Goal: Task Accomplishment & Management: Manage account settings

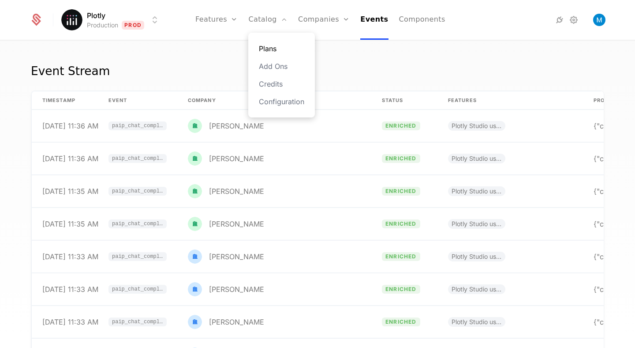
click at [279, 46] on link "Plans" at bounding box center [281, 48] width 45 height 11
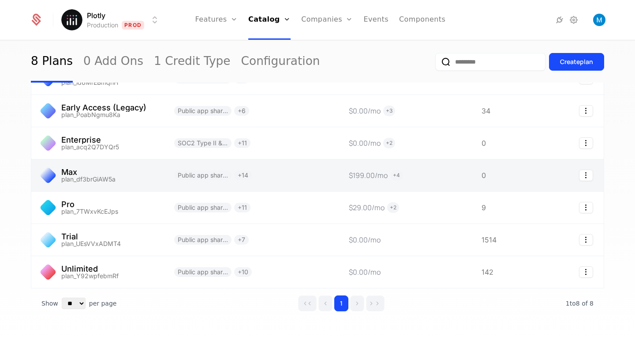
scroll to position [93, 0]
click at [588, 173] on icon "Select action" at bounding box center [586, 174] width 14 height 11
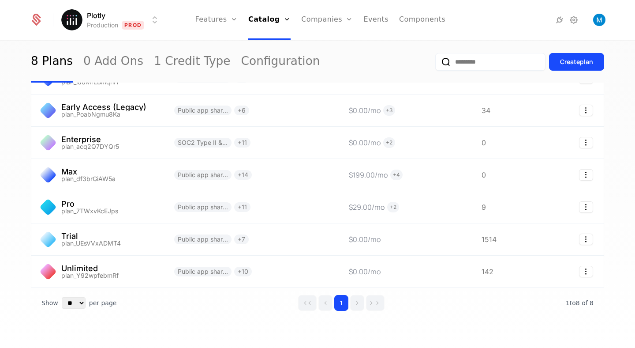
click at [616, 153] on html "Plotly Production Prod Features Features Flags Catalog Plans Add Ons Credits Co…" at bounding box center [317, 174] width 635 height 348
click at [579, 58] on div "Create plan" at bounding box center [576, 61] width 33 height 9
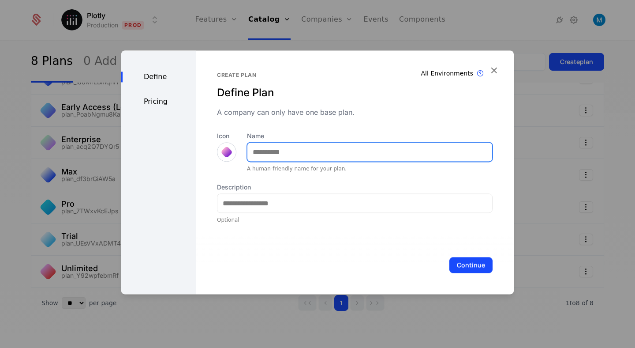
click at [295, 157] on input "Name" at bounding box center [370, 152] width 245 height 19
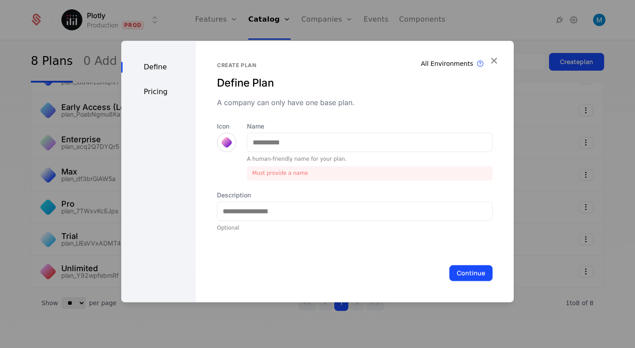
click at [161, 98] on div "Define Pricing" at bounding box center [158, 171] width 75 height 261
click at [160, 67] on div "Define" at bounding box center [158, 67] width 75 height 11
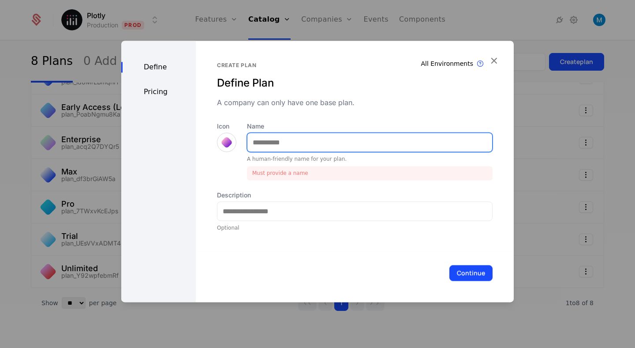
click at [284, 143] on input "Name" at bounding box center [370, 142] width 245 height 19
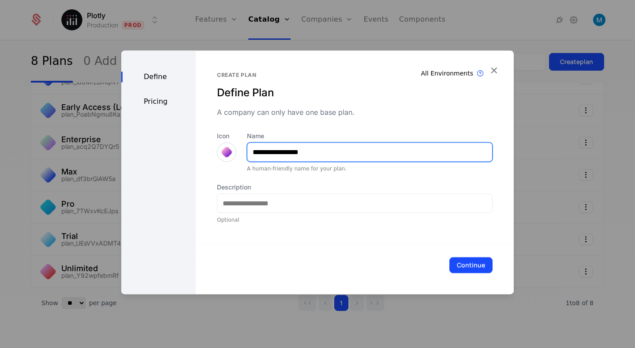
type input "**********"
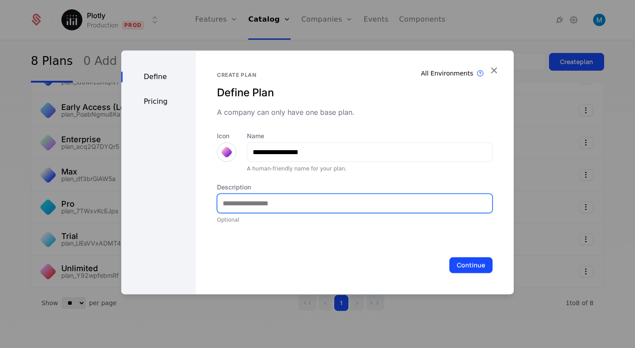
click at [250, 199] on input "Description" at bounding box center [355, 203] width 275 height 19
type input "**********"
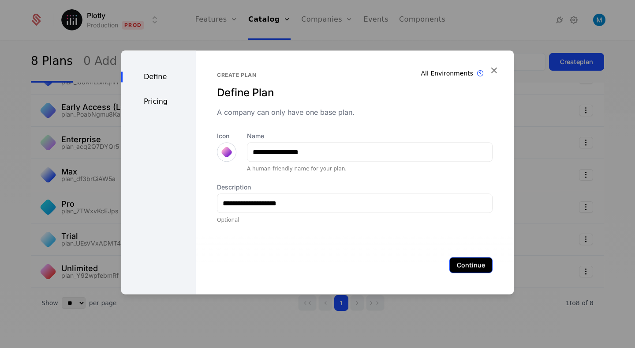
click at [472, 264] on button "Continue" at bounding box center [471, 265] width 43 height 16
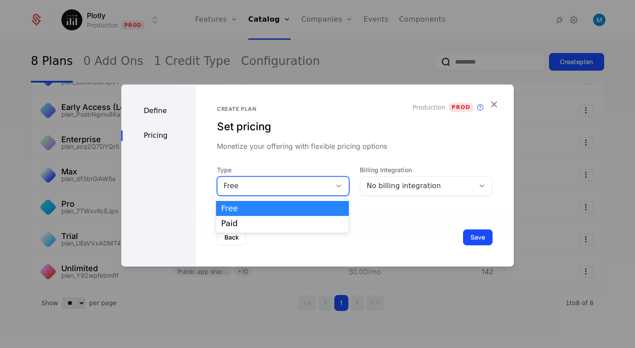
click at [338, 188] on icon at bounding box center [339, 186] width 8 height 8
click at [277, 211] on div "Free" at bounding box center [283, 208] width 123 height 8
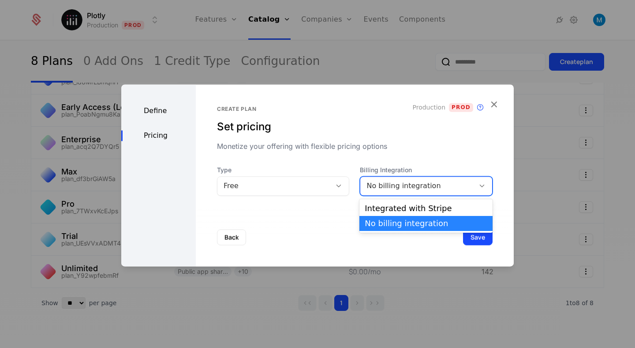
click at [426, 180] on div "No billing integration" at bounding box center [417, 186] width 114 height 12
click at [424, 181] on div "No billing integration" at bounding box center [418, 185] width 102 height 11
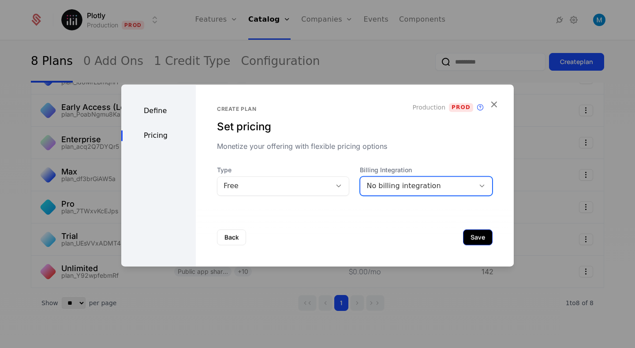
click at [488, 235] on button "Save" at bounding box center [478, 237] width 30 height 16
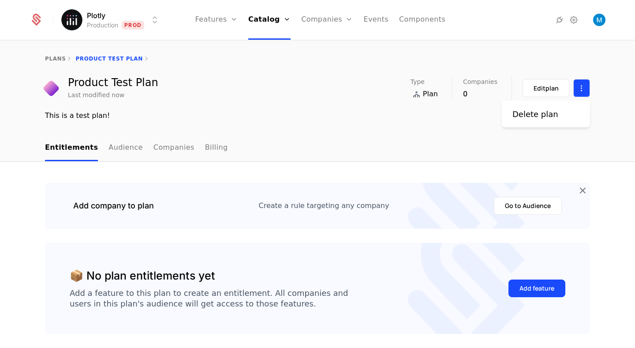
click at [584, 85] on html "Plotly Production Prod Features Features Flags Catalog Plans Add Ons Credits Co…" at bounding box center [317, 174] width 635 height 348
click at [539, 115] on div "Delete plan" at bounding box center [536, 114] width 46 height 12
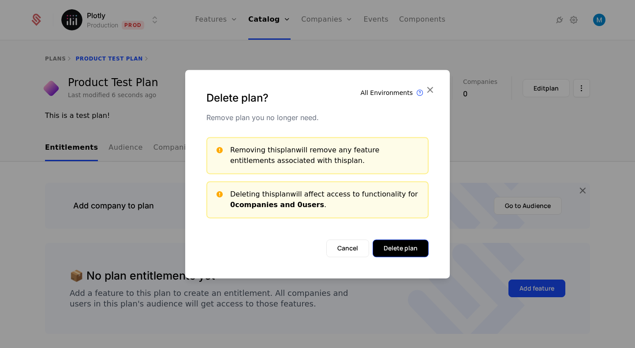
click at [401, 247] on button "Delete plan" at bounding box center [401, 248] width 56 height 18
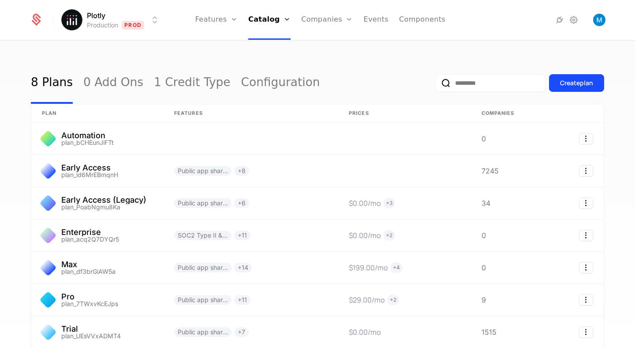
click at [99, 26] on html "Plotly Production Prod Features Features Flags Catalog Plans Add Ons Credits Co…" at bounding box center [317, 174] width 635 height 348
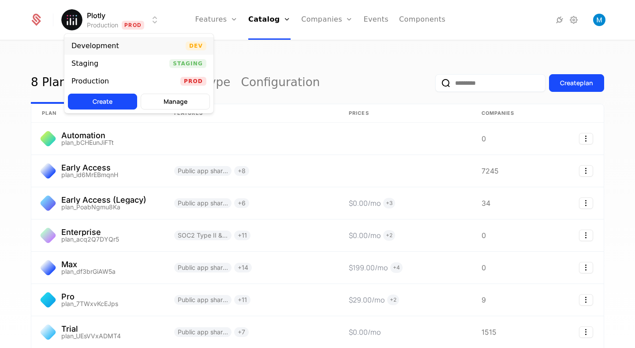
click at [101, 43] on div "Development" at bounding box center [95, 45] width 48 height 7
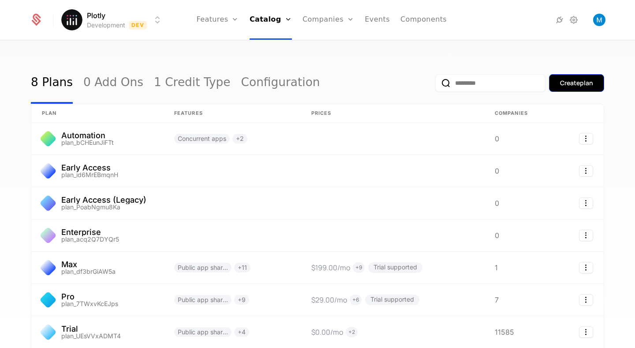
click at [586, 86] on div "Create plan" at bounding box center [576, 83] width 33 height 9
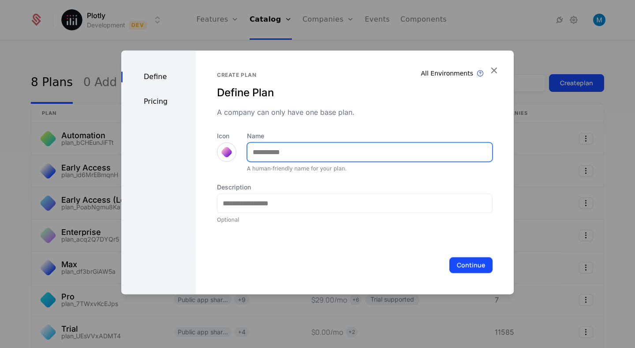
click at [270, 150] on input "Name" at bounding box center [370, 152] width 245 height 19
type input "*********"
type input "**********"
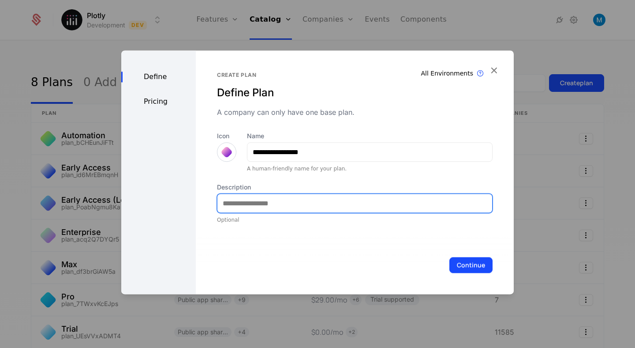
click at [263, 202] on input "Description" at bounding box center [355, 203] width 275 height 19
type input "**********"
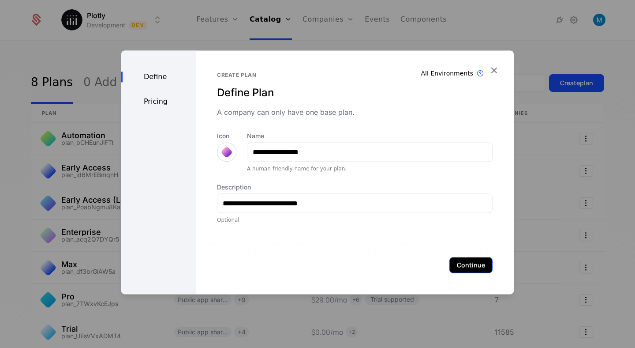
click at [460, 264] on button "Continue" at bounding box center [471, 265] width 43 height 16
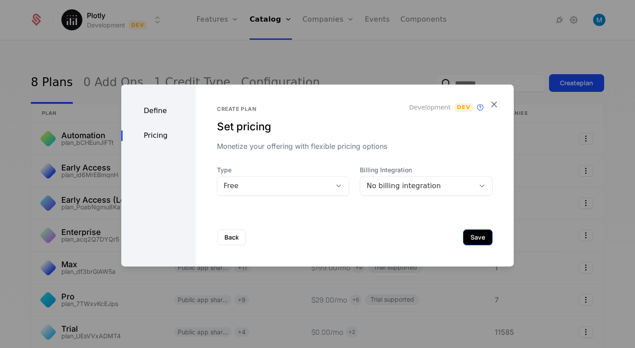
click at [485, 237] on button "Save" at bounding box center [478, 237] width 30 height 16
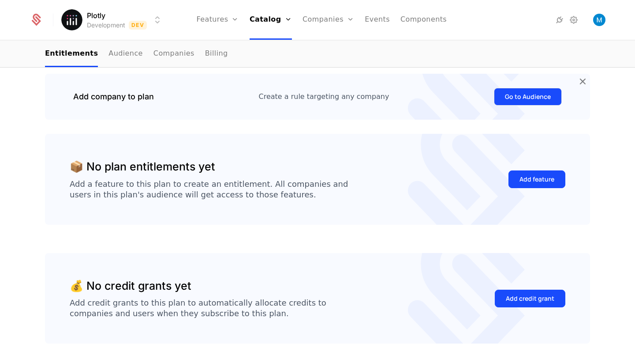
scroll to position [117, 0]
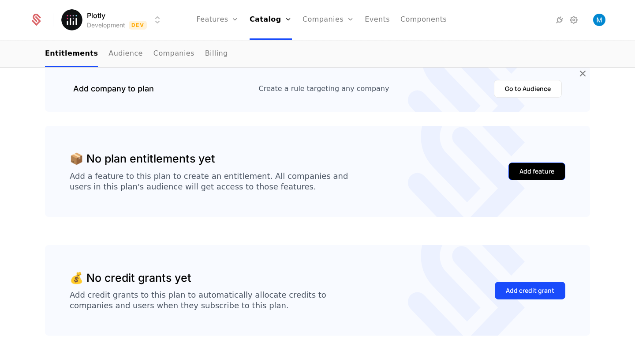
click at [536, 171] on div "Add feature" at bounding box center [537, 171] width 35 height 9
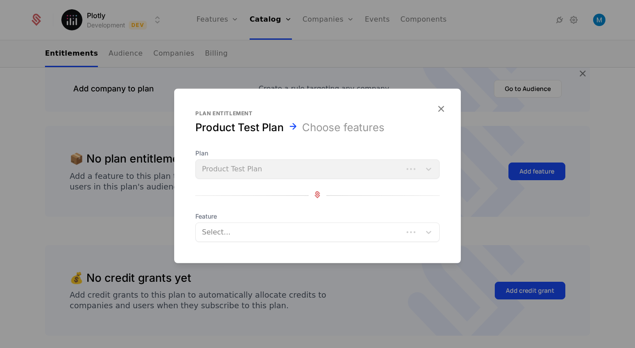
click at [278, 170] on div "Plan Product Test Plan" at bounding box center [317, 164] width 244 height 30
click at [260, 233] on div at bounding box center [300, 232] width 195 height 12
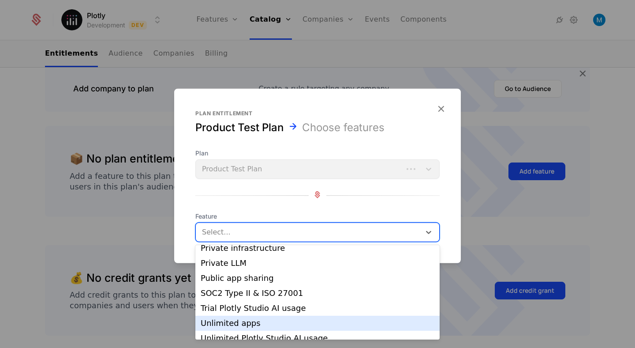
scroll to position [359, 0]
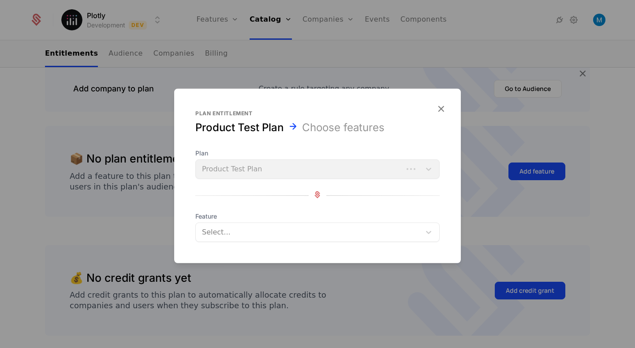
click at [210, 195] on div at bounding box center [317, 195] width 244 height 0
click at [439, 107] on icon "button" at bounding box center [441, 108] width 11 height 11
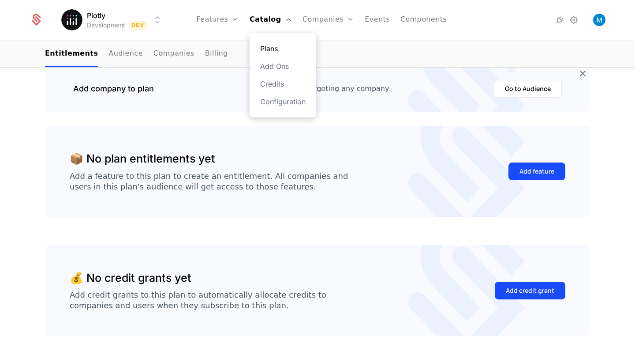
click at [277, 48] on link "Plans" at bounding box center [282, 48] width 45 height 11
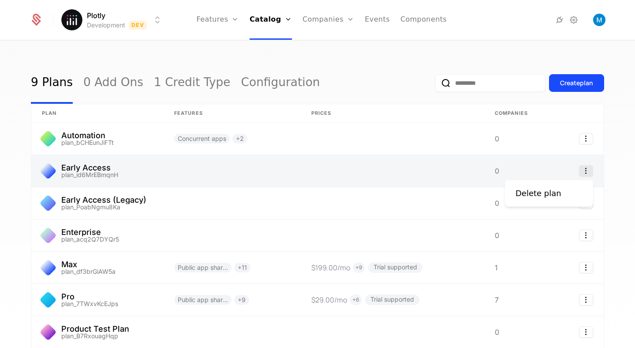
click at [588, 168] on icon "Select action" at bounding box center [586, 170] width 14 height 11
click at [587, 170] on icon "Select action" at bounding box center [586, 170] width 14 height 11
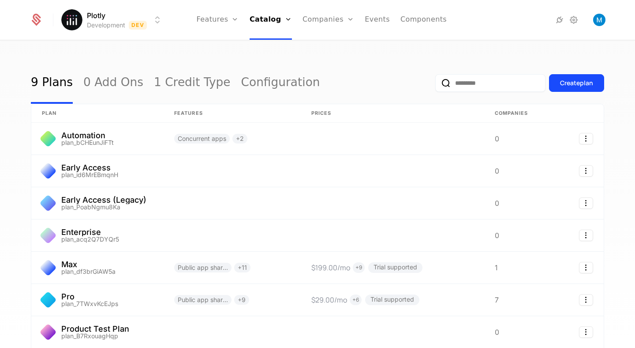
click at [614, 125] on div "9 Plans 0 Add Ons 1 Credit Type Configuration Create plan plan Features Prices …" at bounding box center [317, 197] width 635 height 312
click at [241, 80] on link "Configuration" at bounding box center [280, 82] width 79 height 41
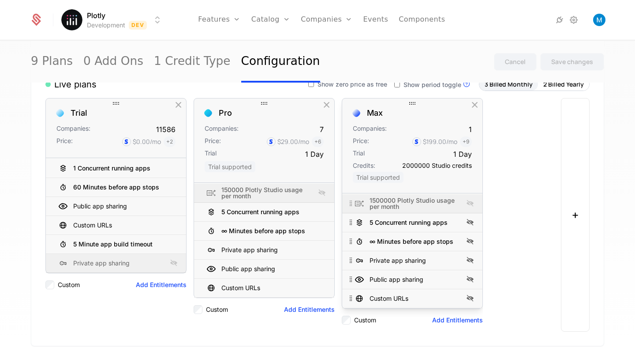
scroll to position [97, 0]
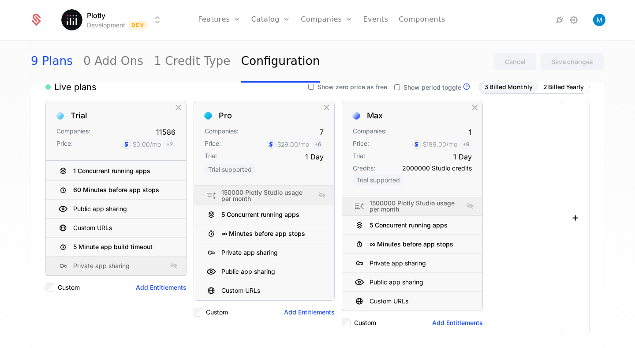
click at [49, 66] on link "9 Plans" at bounding box center [52, 61] width 42 height 41
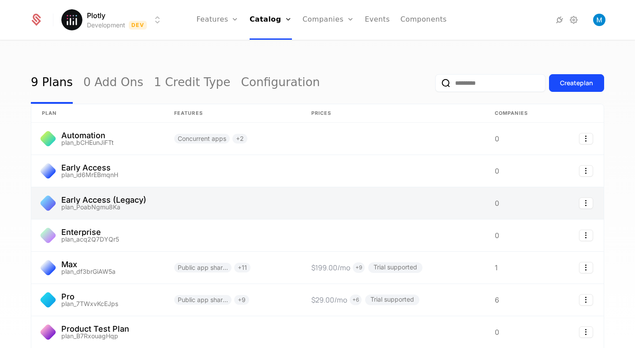
scroll to position [139, 0]
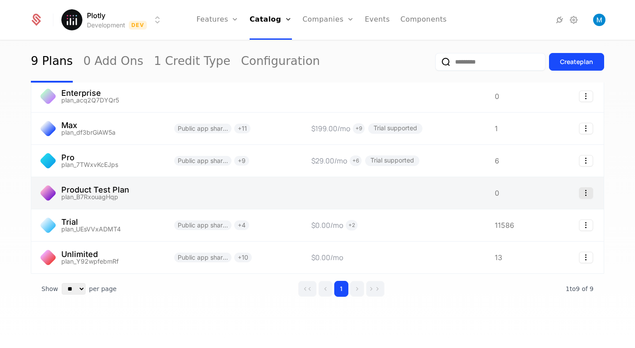
click at [587, 194] on icon "Select action" at bounding box center [586, 192] width 14 height 11
click at [453, 193] on html "Plotly Development Dev Features Features Flags Catalog Plans Add Ons Credits Co…" at bounding box center [317, 174] width 635 height 348
click at [83, 192] on link at bounding box center [97, 193] width 132 height 32
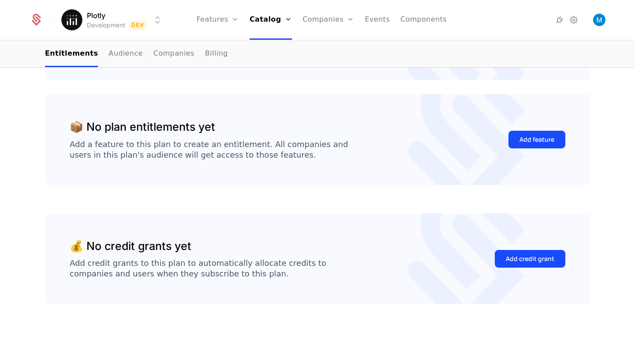
scroll to position [154, 0]
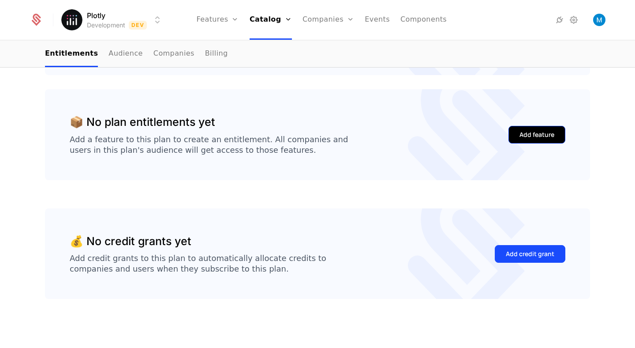
click at [533, 126] on button "Add feature" at bounding box center [537, 135] width 57 height 18
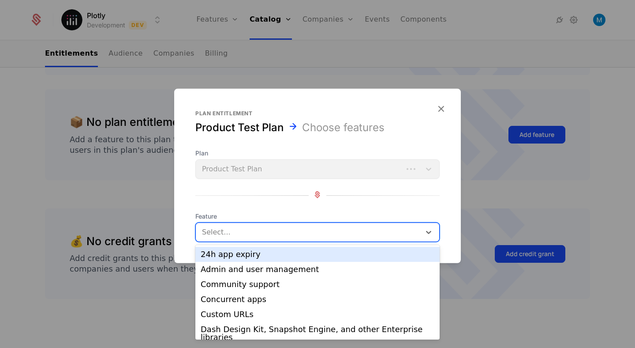
click at [274, 233] on div at bounding box center [309, 232] width 213 height 12
click at [251, 256] on div "24h app expiry" at bounding box center [318, 254] width 234 height 8
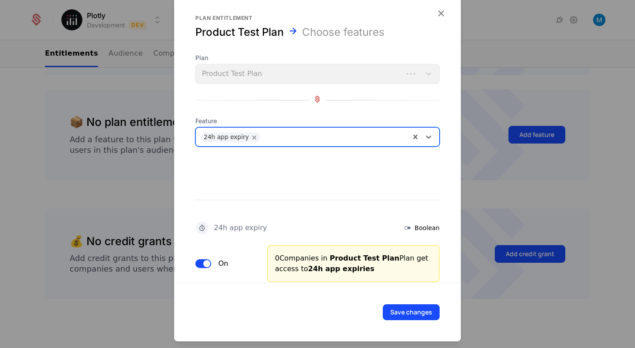
click at [217, 229] on div "24h app expiry" at bounding box center [240, 227] width 53 height 7
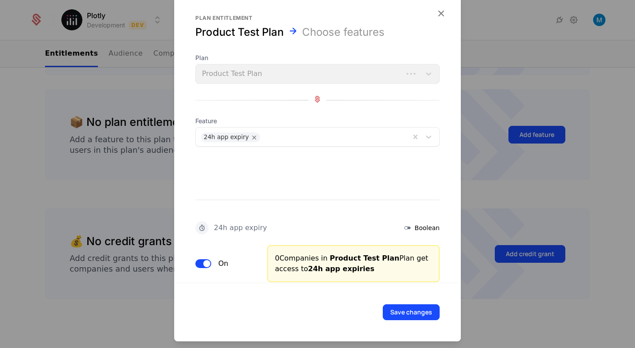
click at [196, 229] on div at bounding box center [201, 227] width 13 height 13
click at [409, 227] on icon at bounding box center [407, 227] width 11 height 11
click at [366, 35] on div "Choose features" at bounding box center [343, 32] width 83 height 14
click at [439, 9] on icon "button" at bounding box center [441, 13] width 11 height 11
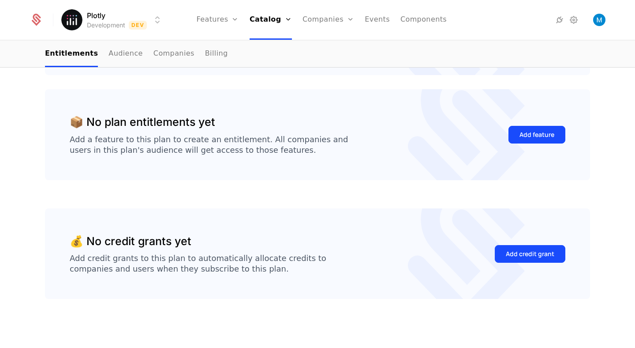
scroll to position [0, 0]
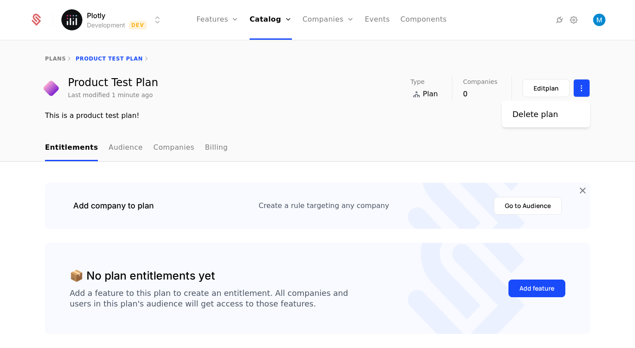
click at [578, 88] on html "Plotly Development Dev Features Features Flags Catalog Plans Add Ons Credits Co…" at bounding box center [317, 174] width 635 height 348
click at [538, 113] on div "Delete plan" at bounding box center [536, 114] width 46 height 12
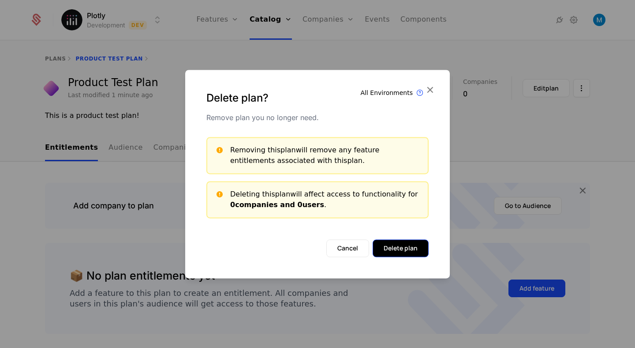
click at [402, 243] on button "Delete plan" at bounding box center [401, 248] width 56 height 18
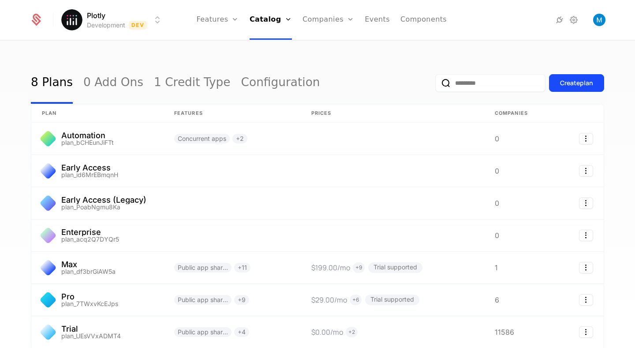
click at [365, 49] on div "8 Plans 0 Add Ons 1 Credit Type Configuration Create plan plan Features Prices …" at bounding box center [317, 197] width 635 height 312
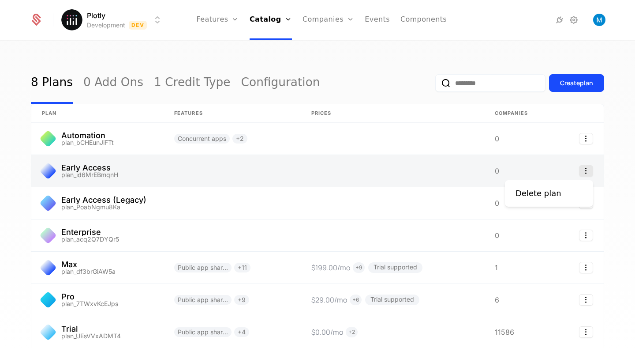
click at [583, 170] on icon "Select action" at bounding box center [586, 170] width 14 height 11
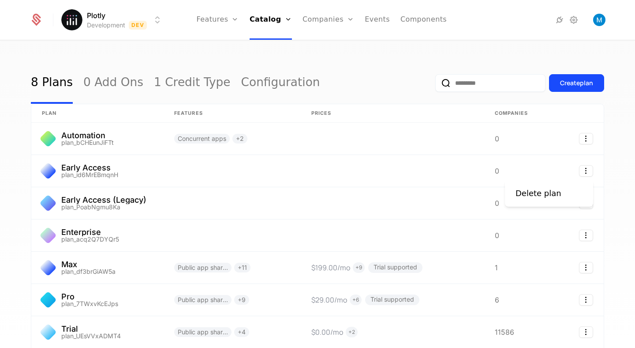
click at [609, 147] on html "Plotly Development Dev Features Features Flags Catalog Plans Add Ons Credits Co…" at bounding box center [317, 174] width 635 height 348
click at [631, 149] on div "8 Plans 0 Add Ons 1 Credit Type Configuration Create plan plan Features Prices …" at bounding box center [317, 197] width 635 height 312
click at [601, 21] on img "Open user button" at bounding box center [599, 20] width 12 height 12
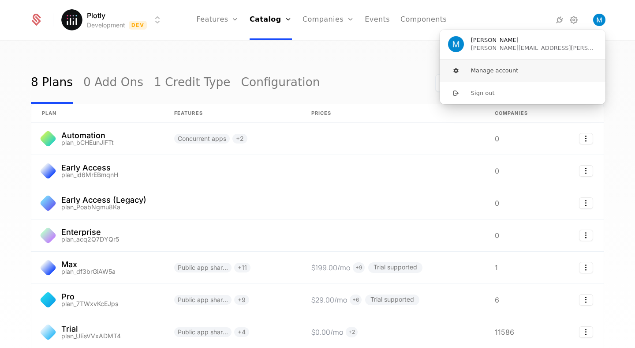
click at [479, 75] on button "Manage account" at bounding box center [522, 71] width 167 height 22
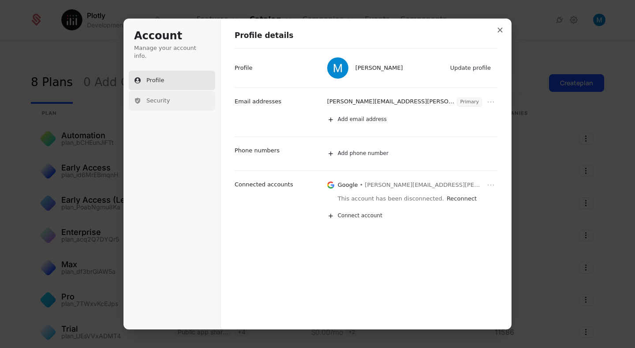
click at [146, 97] on span "Security" at bounding box center [157, 101] width 23 height 8
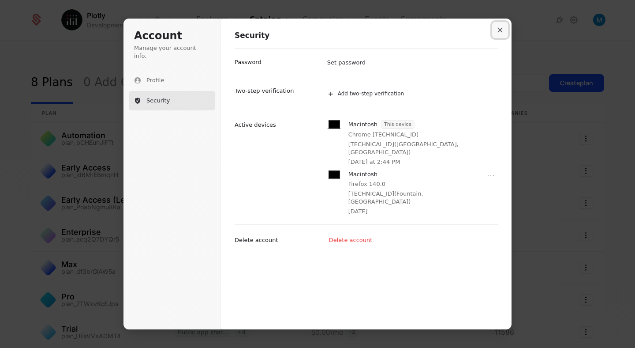
click at [499, 30] on icon "Close modal" at bounding box center [500, 29] width 5 height 5
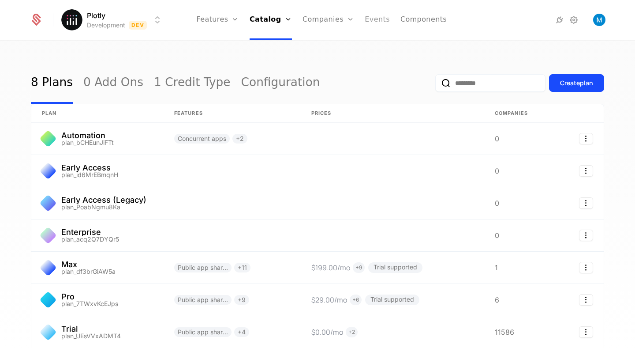
click at [378, 23] on link "Events" at bounding box center [377, 20] width 25 height 40
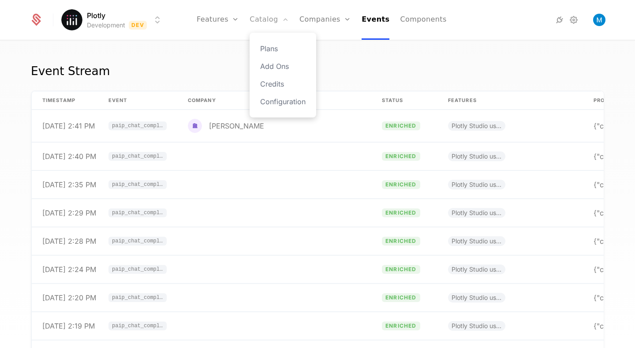
click at [280, 21] on link "Catalog" at bounding box center [269, 20] width 39 height 40
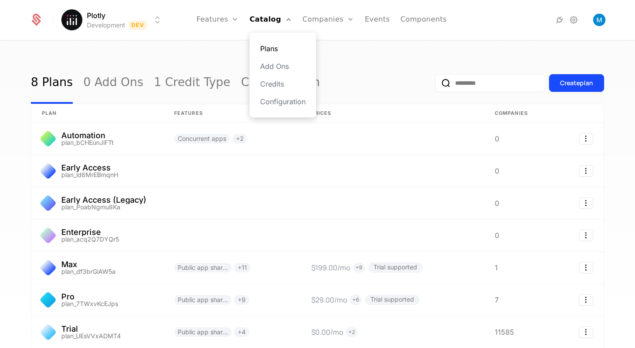
click at [281, 50] on link "Plans" at bounding box center [282, 48] width 45 height 11
click at [327, 75] on div "8 Plans 0 Add Ons 1 Credit Type Configuration Create plan" at bounding box center [318, 82] width 574 height 41
